Goal: Navigation & Orientation: Find specific page/section

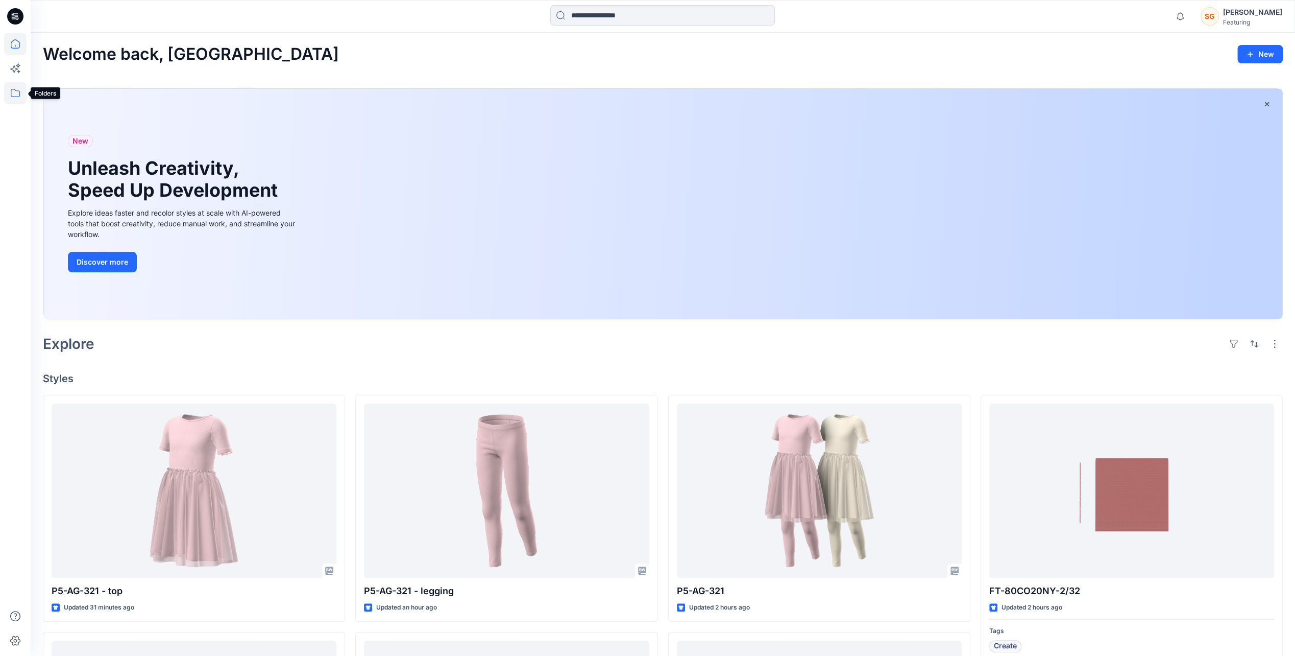
click at [17, 88] on icon at bounding box center [15, 93] width 22 height 22
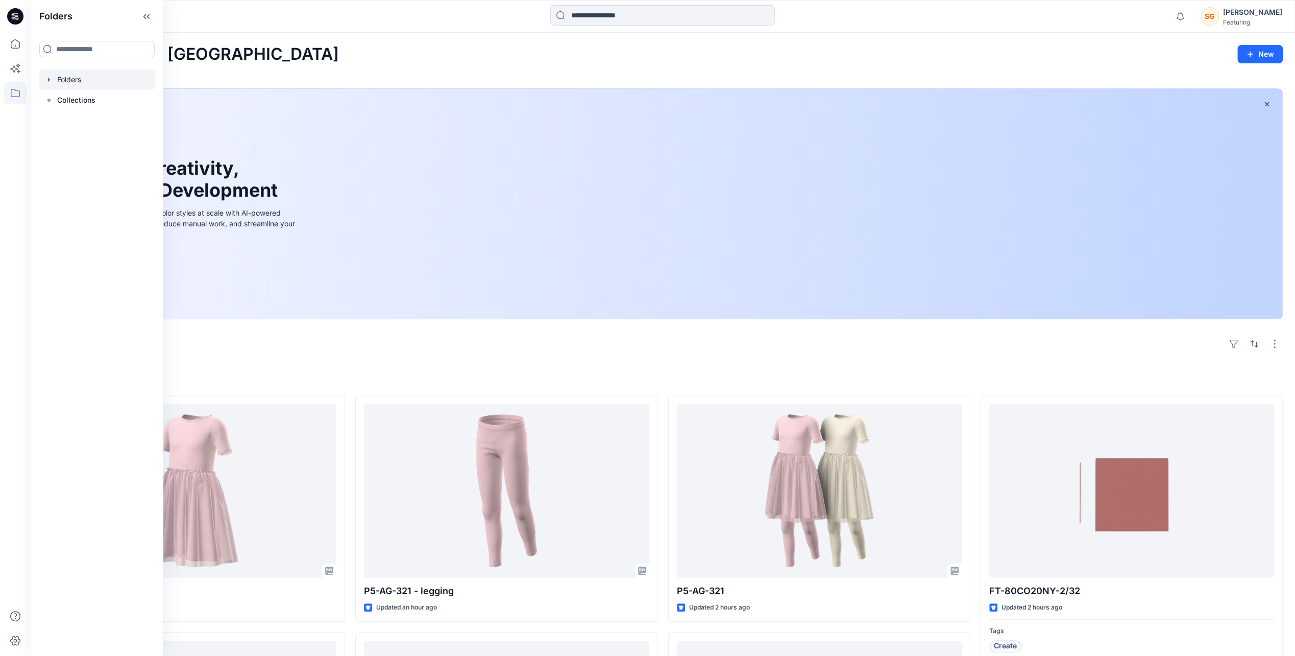
click at [79, 86] on div at bounding box center [97, 79] width 116 height 20
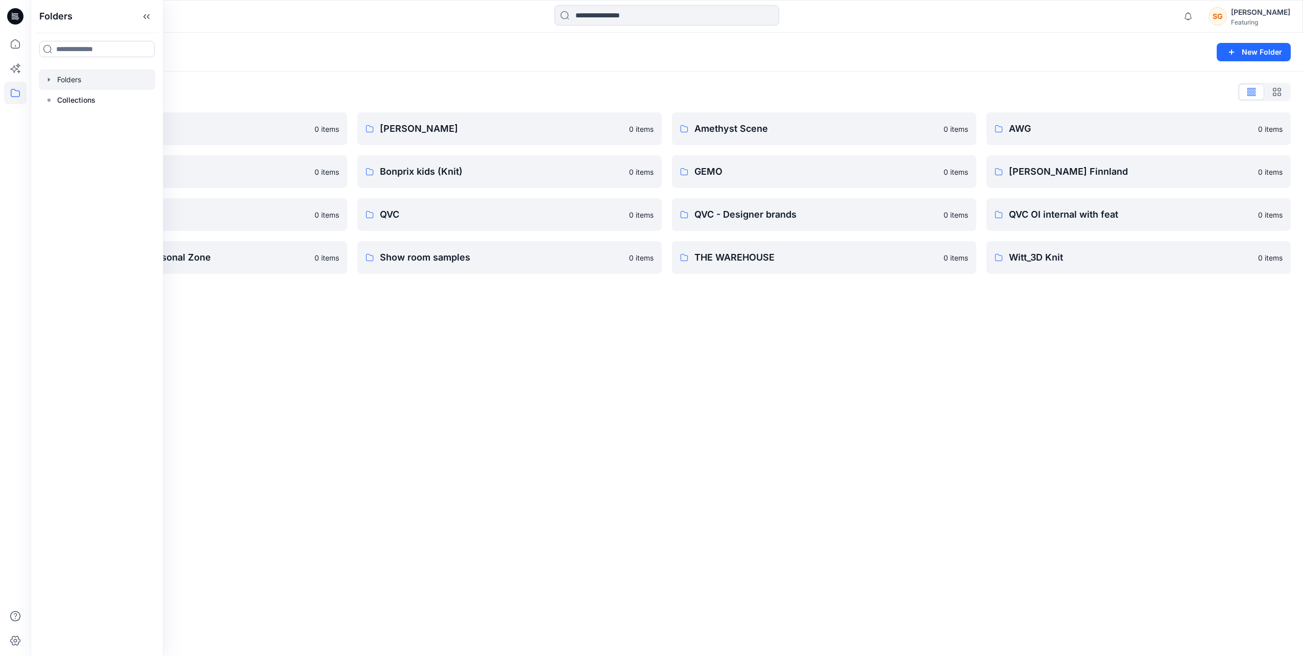
click at [354, 388] on div "Folders New Folder Folders List 3D Knit asset 0 items Basic patterns 0 items Li…" at bounding box center [667, 344] width 1273 height 623
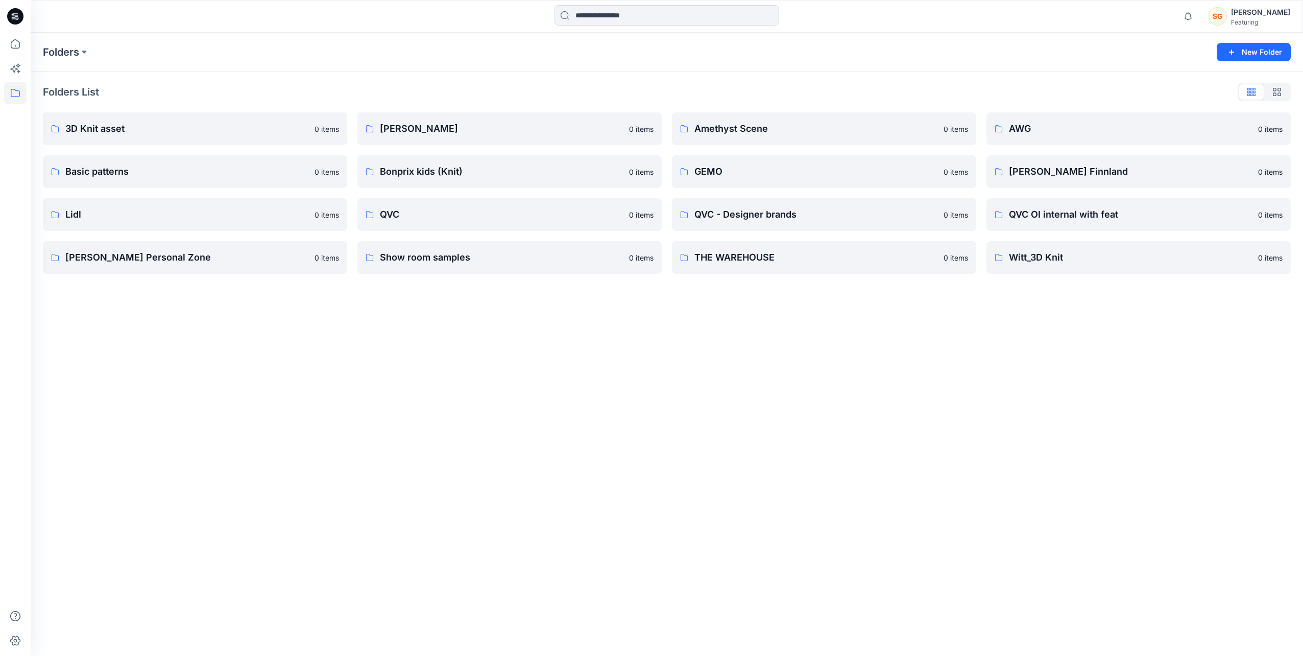
drag, startPoint x: 354, startPoint y: 388, endPoint x: 277, endPoint y: 451, distance: 99.1
click at [277, 451] on div "Folders New Folder Folders List 3D Knit asset 0 items Basic patterns 0 items Li…" at bounding box center [667, 344] width 1273 height 623
click at [132, 131] on p "3D Knit asset" at bounding box center [193, 129] width 257 height 14
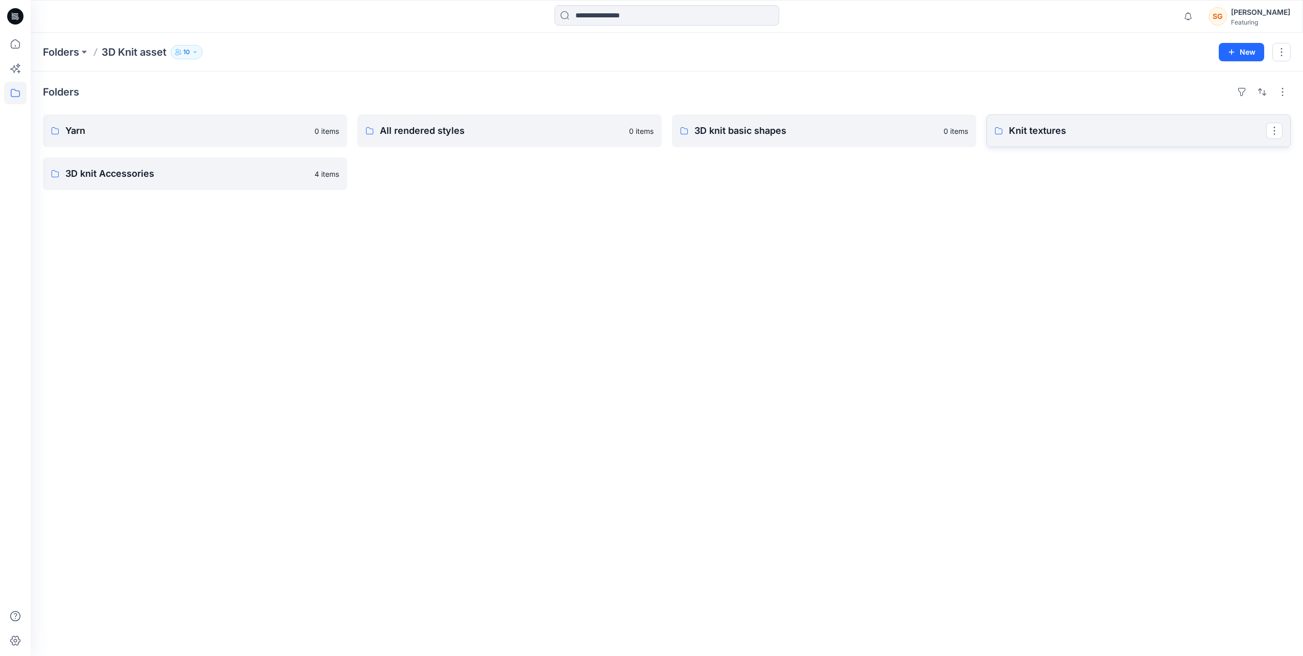
click at [1022, 124] on p "Knit textures" at bounding box center [1137, 131] width 257 height 14
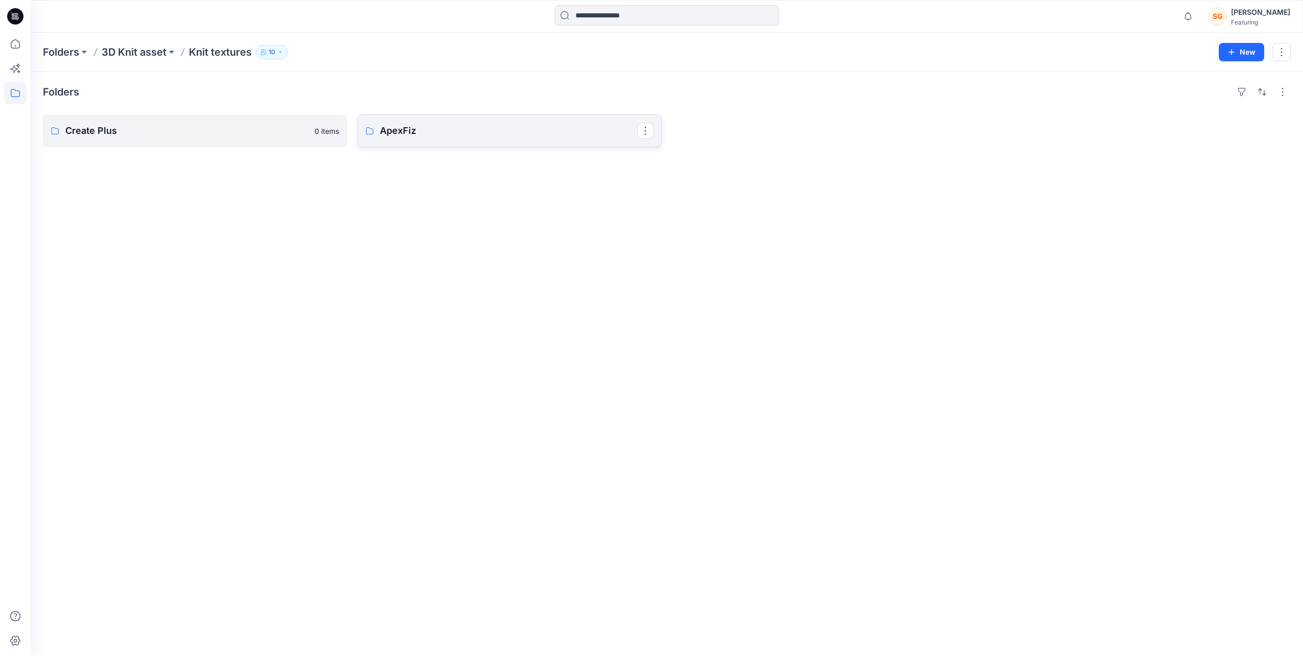
click at [423, 134] on p "ApexFiz" at bounding box center [508, 131] width 257 height 14
click at [160, 131] on p "5-7GG" at bounding box center [193, 131] width 257 height 14
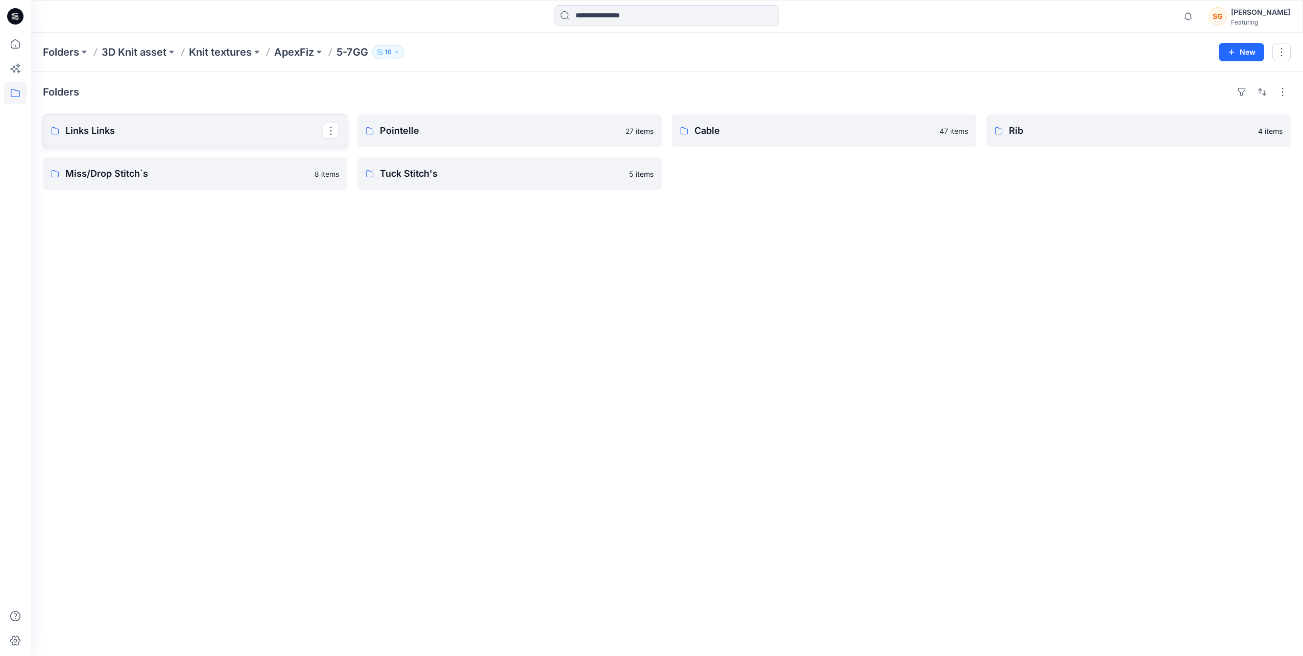
click at [156, 133] on p "Links Links" at bounding box center [193, 131] width 257 height 14
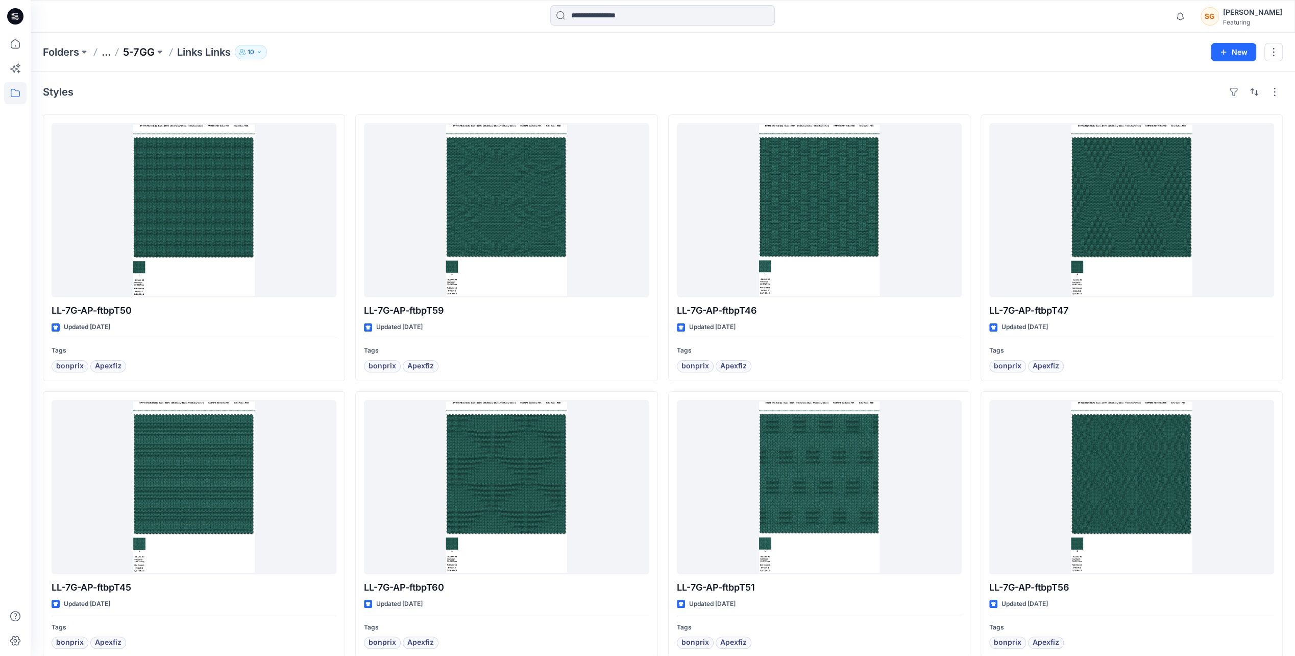
click at [132, 45] on p "5-7GG" at bounding box center [139, 52] width 32 height 14
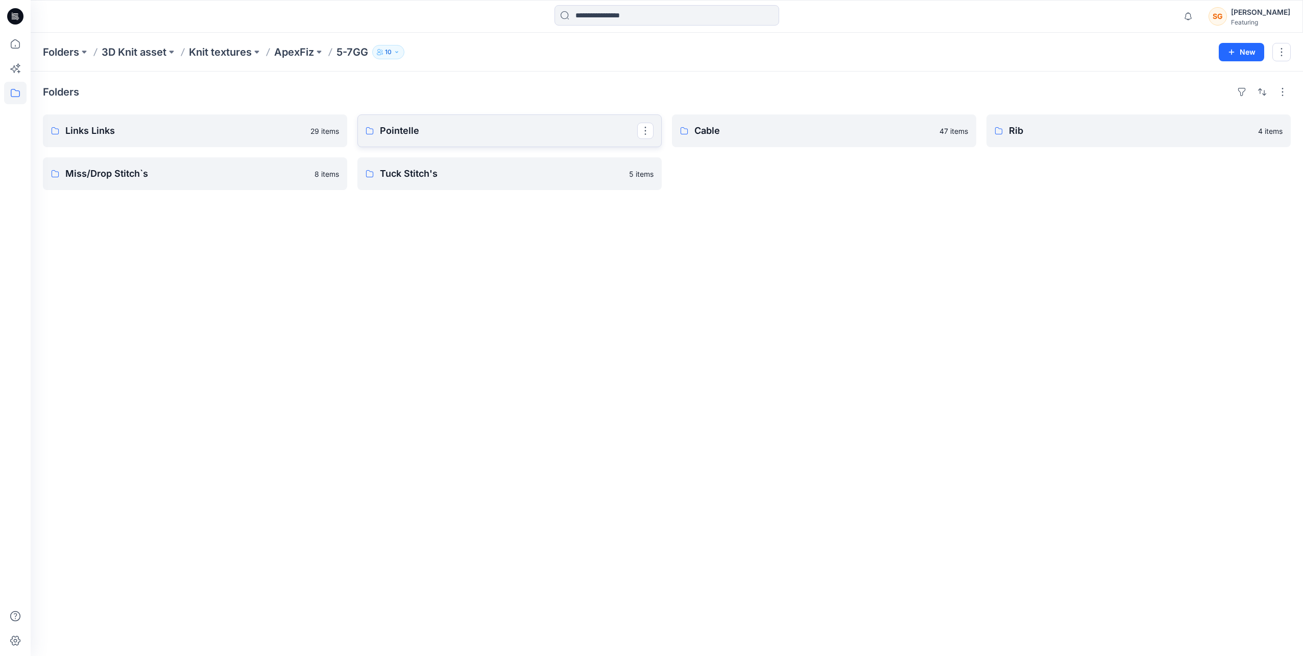
click at [418, 130] on p "Pointelle" at bounding box center [508, 131] width 257 height 14
